Goal: Information Seeking & Learning: Learn about a topic

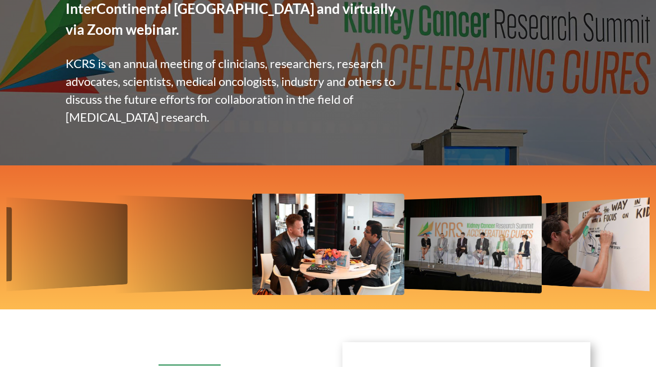
scroll to position [269, 0]
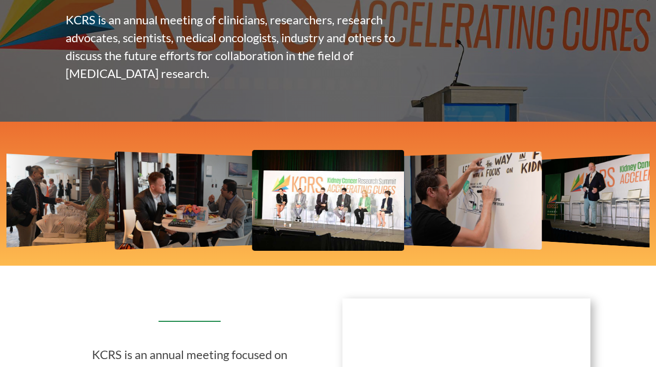
click at [302, 193] on img "2 / 12" at bounding box center [328, 200] width 152 height 101
click at [325, 184] on img "2 / 12" at bounding box center [328, 200] width 152 height 101
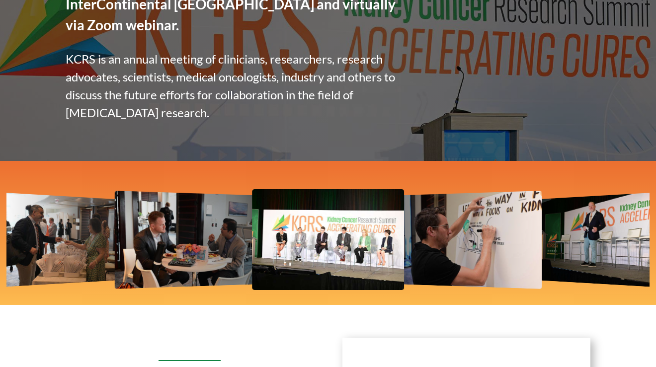
scroll to position [232, 0]
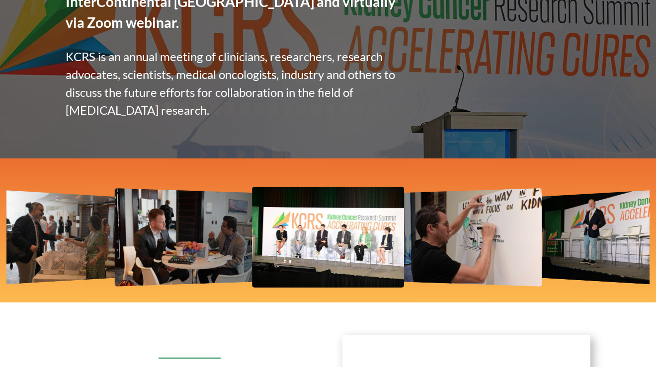
click at [445, 208] on img "3 / 12" at bounding box center [471, 237] width 141 height 98
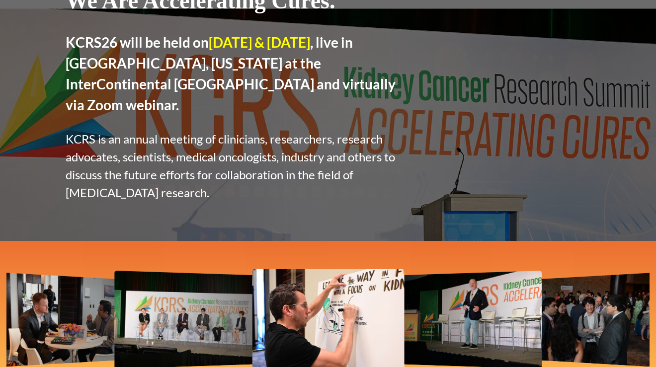
scroll to position [293, 0]
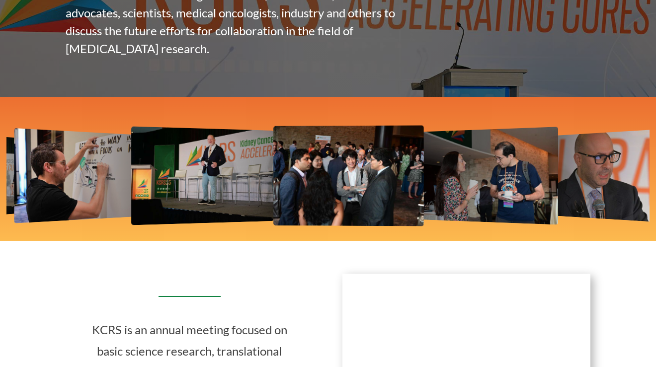
click at [324, 159] on img "5 / 12" at bounding box center [348, 175] width 150 height 101
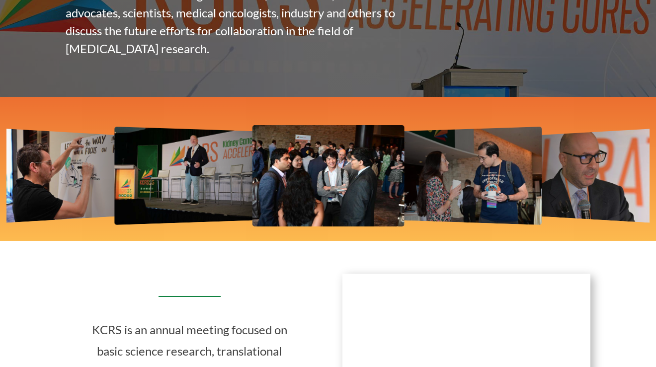
click at [284, 162] on img "5 / 12" at bounding box center [328, 175] width 152 height 101
click at [313, 159] on img "5 / 12" at bounding box center [328, 175] width 152 height 101
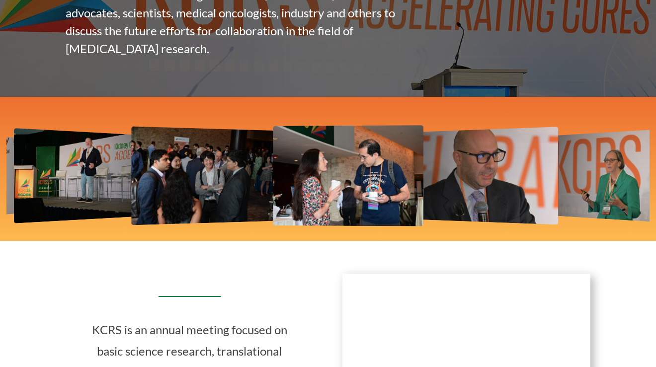
click at [318, 169] on img "6 / 12" at bounding box center [348, 175] width 150 height 101
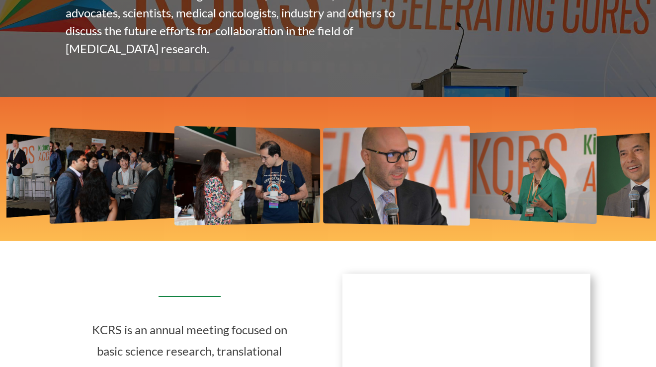
click at [323, 169] on img "7 / 12" at bounding box center [396, 176] width 147 height 100
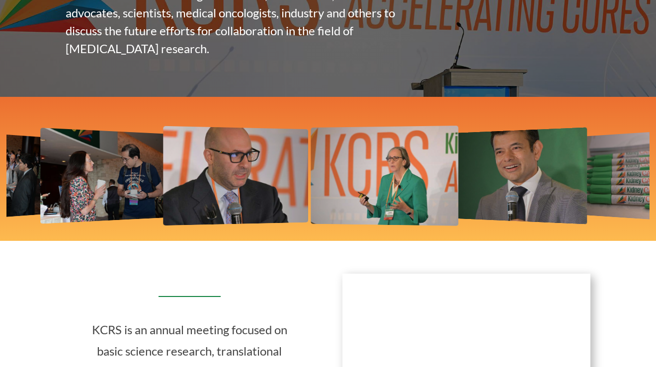
click at [330, 171] on img "8 / 12" at bounding box center [385, 176] width 148 height 100
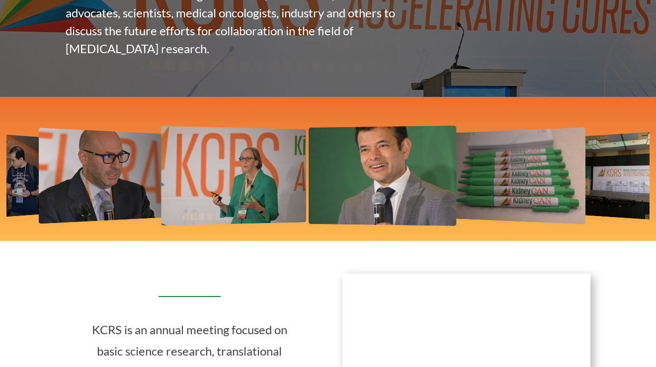
click at [346, 168] on img "9 / 12" at bounding box center [383, 176] width 148 height 100
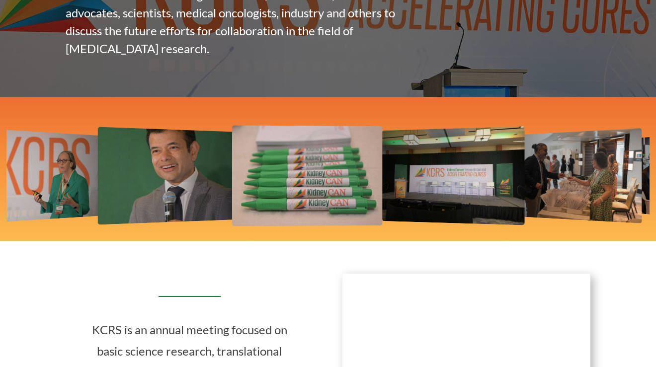
click at [292, 168] on img "10 / 12" at bounding box center [307, 175] width 150 height 101
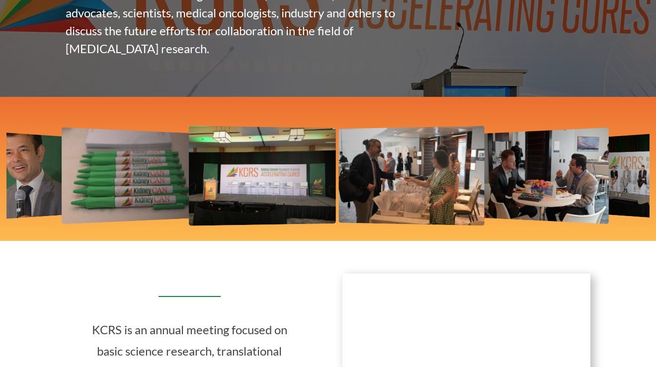
click at [242, 177] on img "11 / 12" at bounding box center [262, 176] width 147 height 100
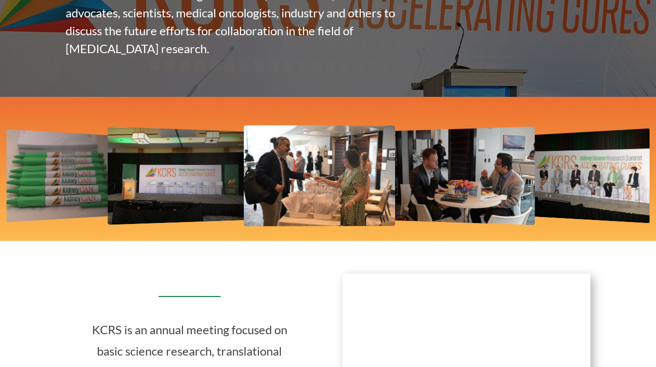
click at [267, 182] on img "12 / 12" at bounding box center [319, 175] width 151 height 101
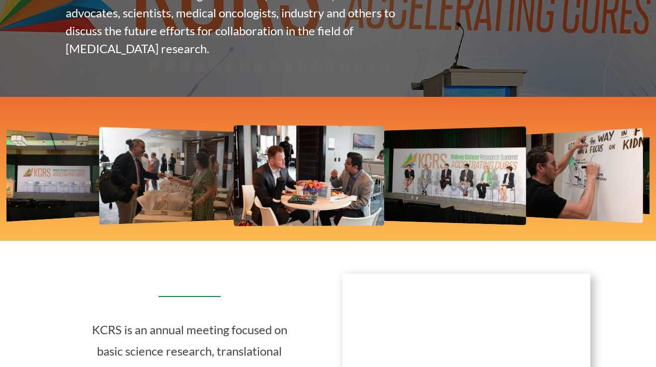
click at [234, 173] on img "1 / 12" at bounding box center [309, 175] width 150 height 101
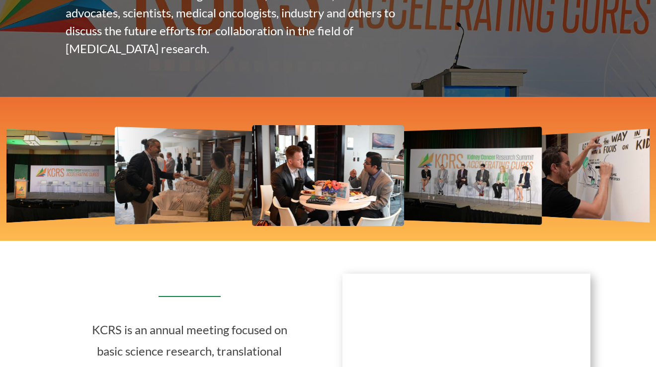
click at [395, 168] on img "1 / 12" at bounding box center [328, 175] width 152 height 101
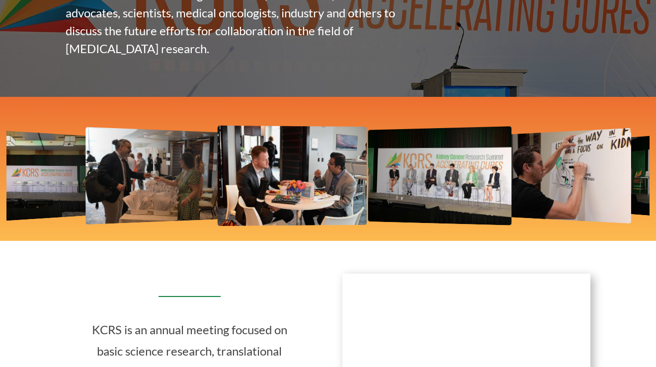
click at [368, 168] on img "2 / 12" at bounding box center [439, 175] width 143 height 99
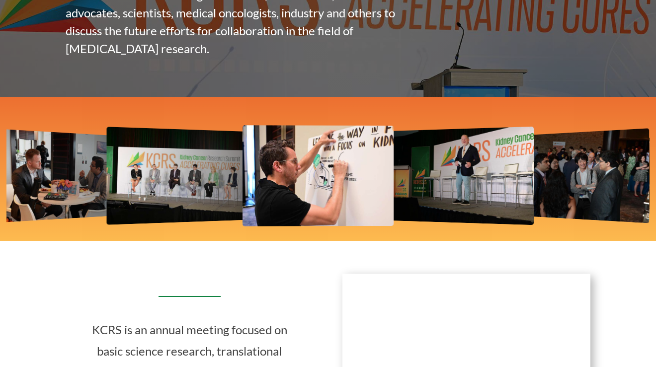
click at [300, 174] on img "3 / 12" at bounding box center [318, 175] width 151 height 101
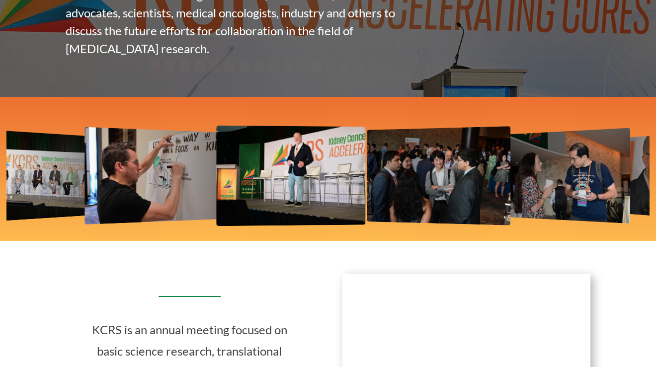
click at [288, 182] on img "4 / 12" at bounding box center [291, 175] width 149 height 100
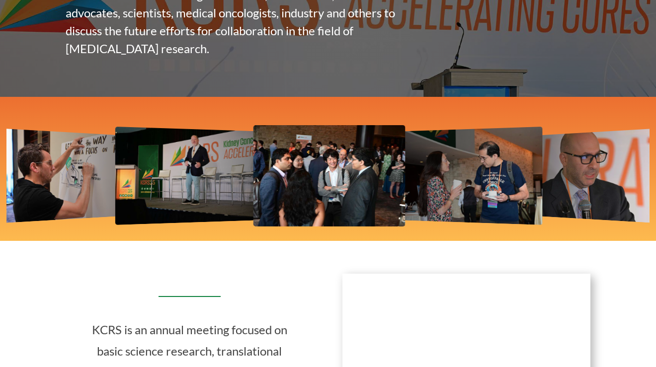
click at [309, 166] on img "5 / 12" at bounding box center [329, 175] width 152 height 101
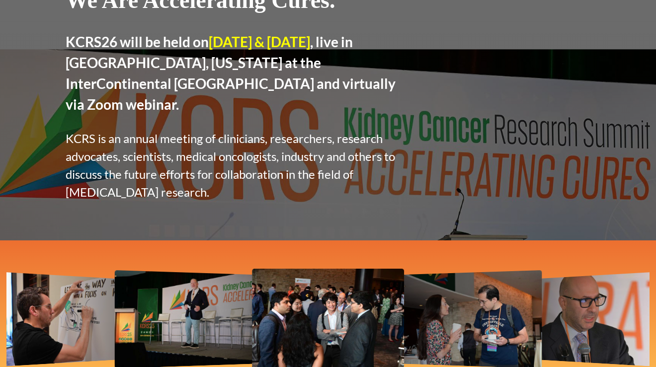
scroll to position [0, 0]
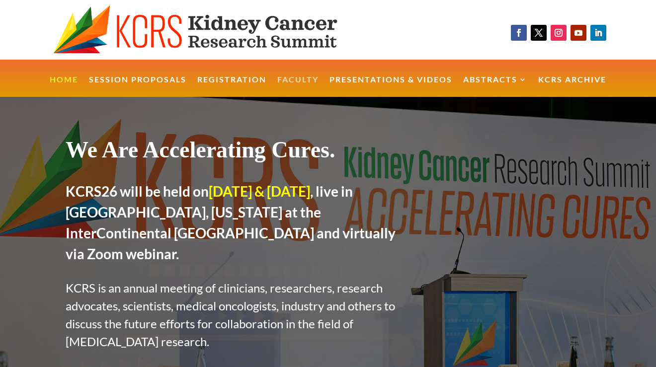
click at [301, 78] on link "Faculty" at bounding box center [297, 86] width 41 height 21
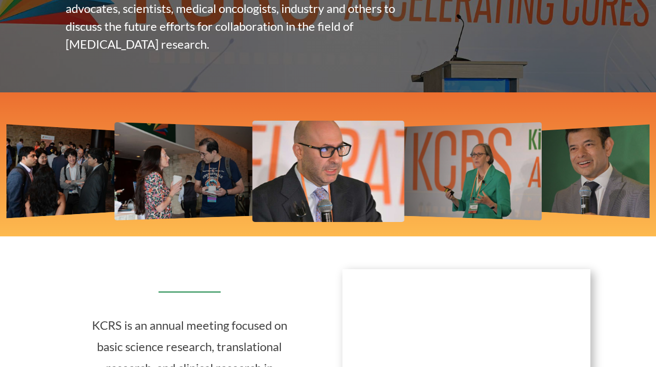
scroll to position [304, 0]
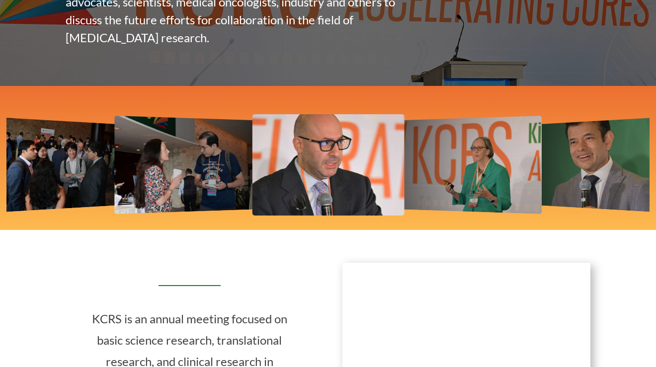
click at [71, 141] on img "5 / 12" at bounding box center [63, 164] width 127 height 94
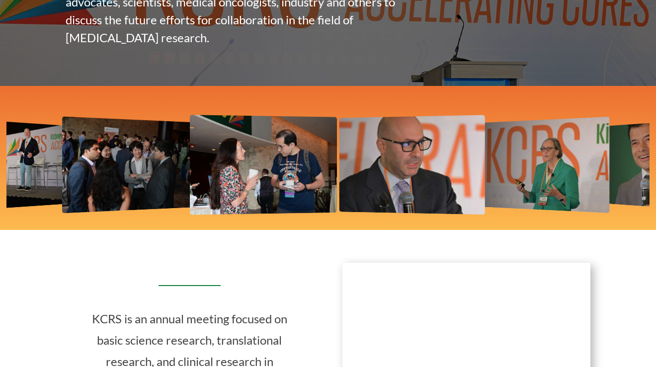
click at [337, 144] on img "6 / 12" at bounding box center [263, 165] width 147 height 100
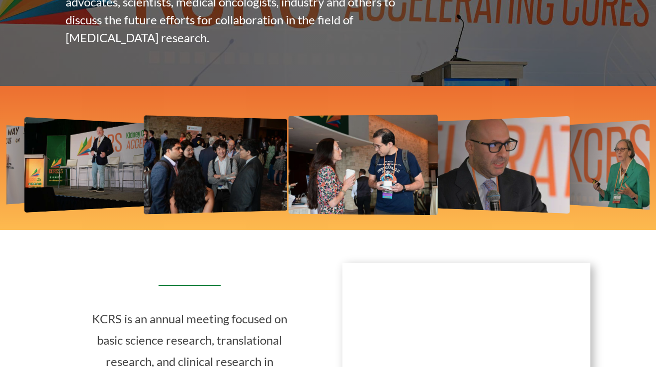
click at [438, 137] on img "6 / 12" at bounding box center [362, 164] width 149 height 100
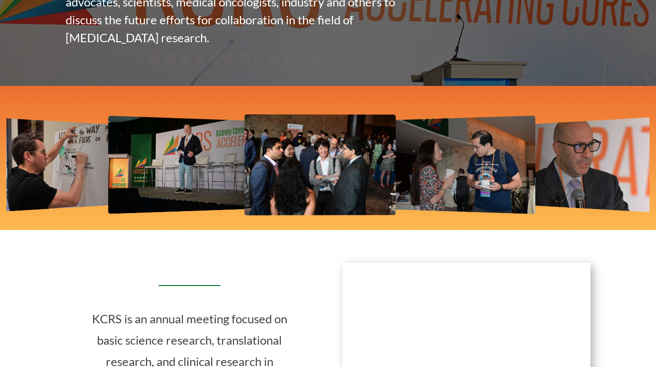
click at [342, 145] on img "5 / 12" at bounding box center [320, 164] width 151 height 101
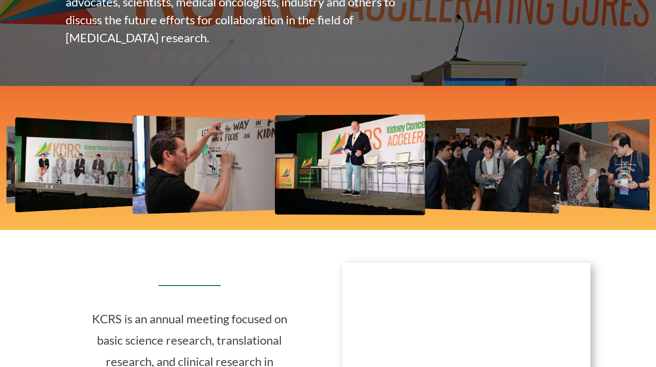
click at [379, 146] on img "4 / 12" at bounding box center [350, 164] width 150 height 101
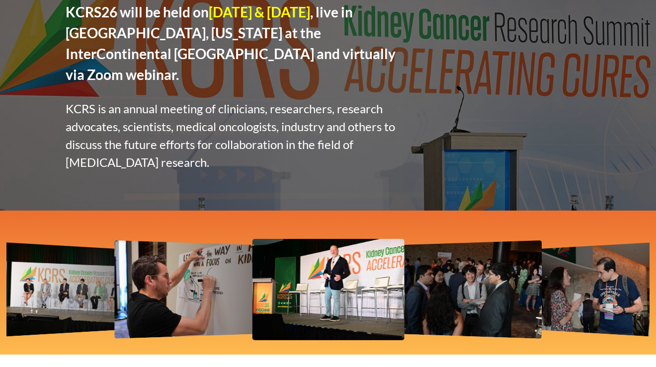
scroll to position [0, 0]
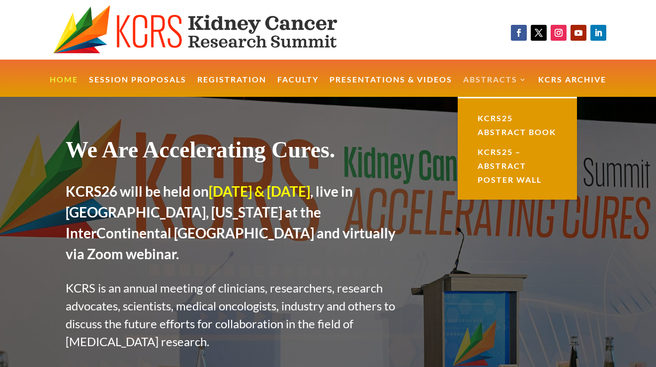
click at [493, 82] on link "Abstracts" at bounding box center [495, 86] width 64 height 21
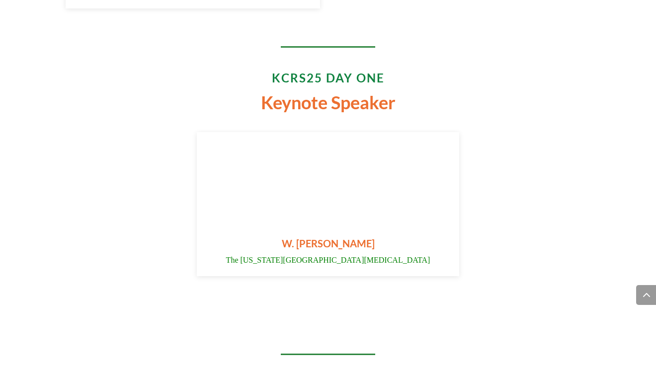
scroll to position [1998, 0]
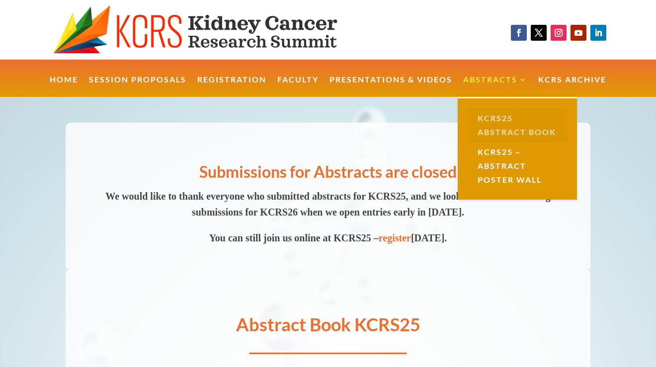
click at [501, 131] on link "KCRS25 Abstract Book" at bounding box center [517, 125] width 99 height 34
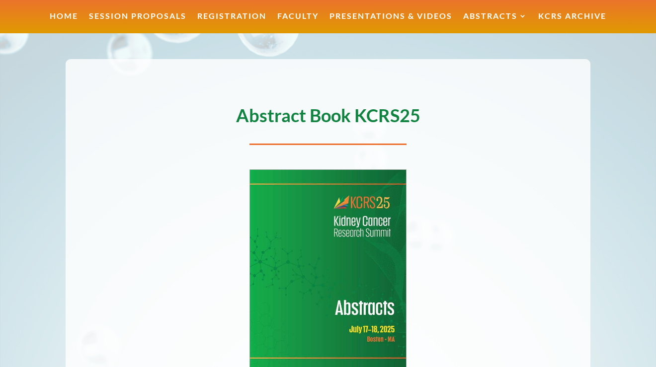
scroll to position [213, 0]
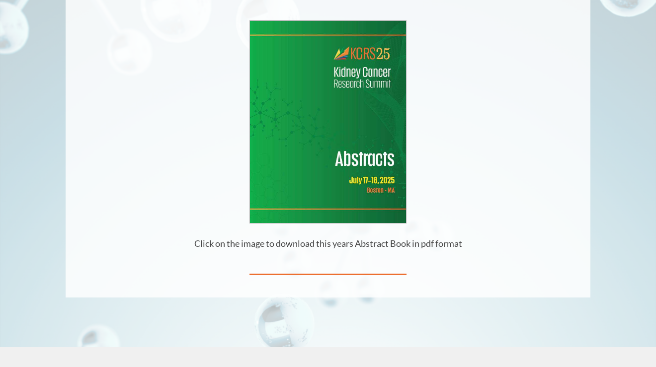
click at [368, 166] on img at bounding box center [328, 122] width 157 height 202
